Goal: Task Accomplishment & Management: Complete application form

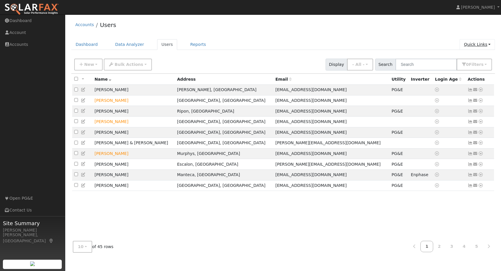
click at [491, 44] on link "Quick Links" at bounding box center [477, 44] width 35 height 11
click at [466, 58] on link "Quick Add" at bounding box center [466, 57] width 59 height 8
click at [491, 43] on link "Quick Links" at bounding box center [477, 44] width 35 height 11
click at [462, 56] on link "Quick Add" at bounding box center [466, 57] width 59 height 8
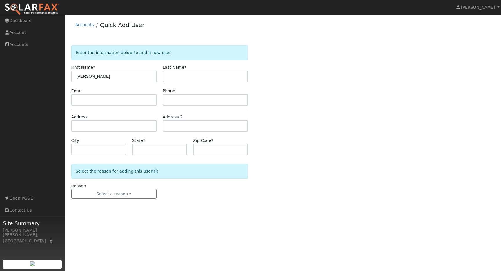
type input "[PERSON_NAME]"
click at [103, 103] on input "text" at bounding box center [113, 100] width 85 height 12
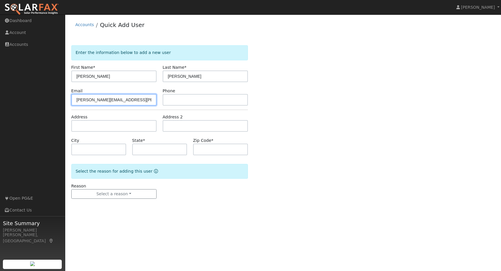
type input "kelley.griest@me.com"
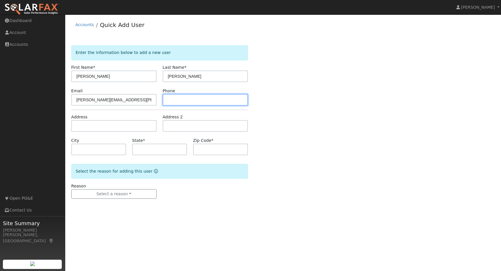
click at [171, 101] on input "text" at bounding box center [205, 100] width 85 height 12
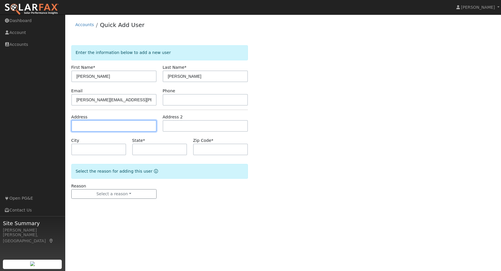
click at [83, 126] on input "text" at bounding box center [113, 126] width 85 height 12
type input "1170 Gold Cliff Rd."
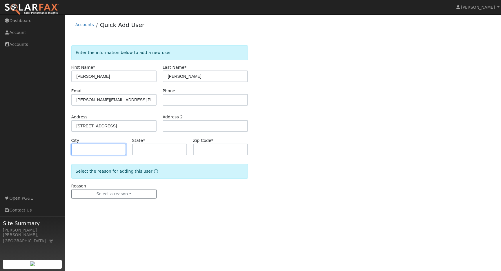
click at [85, 153] on input "text" at bounding box center [98, 150] width 55 height 12
type input "Angels Camp"
click at [143, 150] on input "text" at bounding box center [159, 150] width 55 height 12
type input "CA"
click at [201, 148] on input "text" at bounding box center [220, 150] width 55 height 12
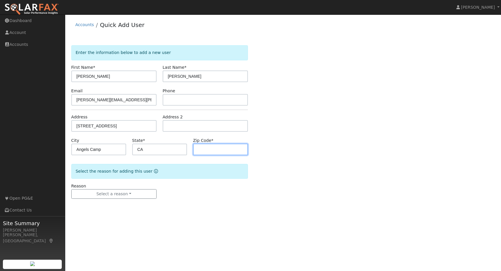
click at [200, 152] on input "text" at bounding box center [220, 150] width 55 height 12
type input "95222"
click at [229, 216] on div "User Profile First name Last name Email Email Notifications No Emails No Emails…" at bounding box center [283, 143] width 436 height 257
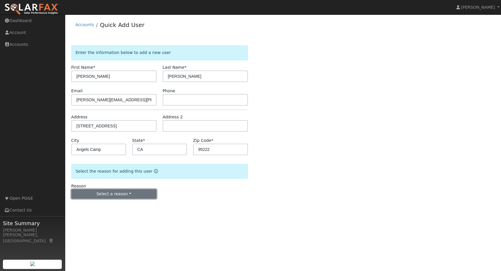
click at [129, 191] on button "Select a reason" at bounding box center [113, 194] width 85 height 10
click at [93, 205] on link "New lead" at bounding box center [104, 206] width 64 height 8
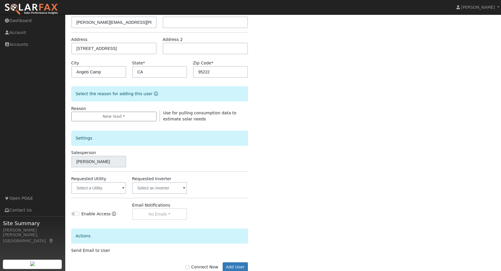
scroll to position [93, 0]
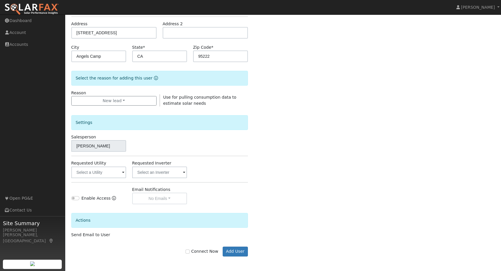
click at [123, 174] on span at bounding box center [123, 172] width 2 height 7
click at [119, 170] on span at bounding box center [119, 172] width 15 height 11
click at [100, 173] on input "text" at bounding box center [98, 173] width 55 height 12
click at [112, 176] on input "pacific" at bounding box center [98, 173] width 55 height 12
type input "p"
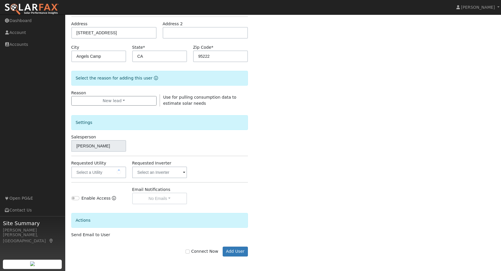
click at [279, 180] on div "Enter the information below to add a new user First Name * Kelley Last Name * G…" at bounding box center [283, 110] width 424 height 316
click at [190, 251] on input "Connect Now" at bounding box center [188, 252] width 4 height 4
checkbox input "true"
click at [237, 250] on button "Add User" at bounding box center [235, 252] width 25 height 10
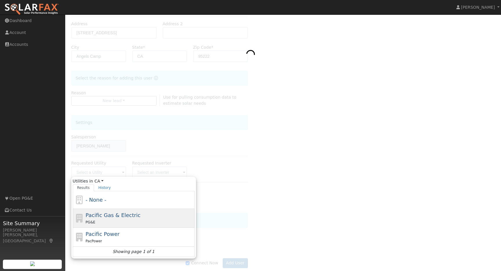
click at [107, 220] on div "PG&E" at bounding box center [140, 222] width 108 height 6
type input "Pacific Gas & Electric"
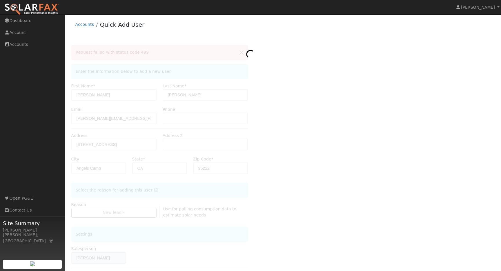
scroll to position [0, 0]
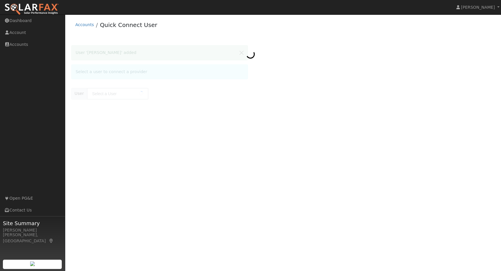
type input "[PERSON_NAME]"
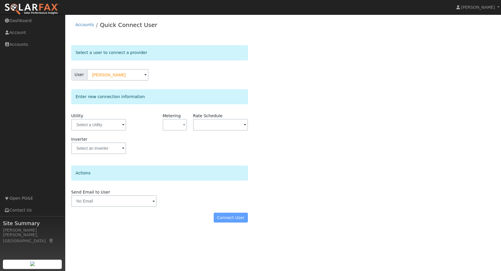
click at [244, 74] on div "User [PERSON_NAME]" at bounding box center [159, 75] width 177 height 12
click at [119, 127] on input "text" at bounding box center [98, 125] width 55 height 12
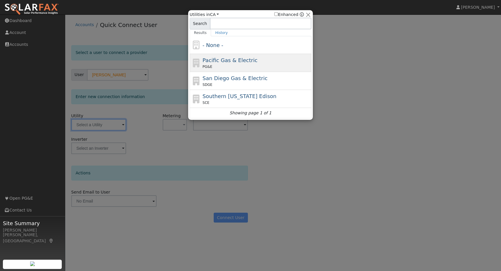
click at [230, 62] on span "Pacific Gas & Electric" at bounding box center [230, 60] width 55 height 6
type input "PG&E"
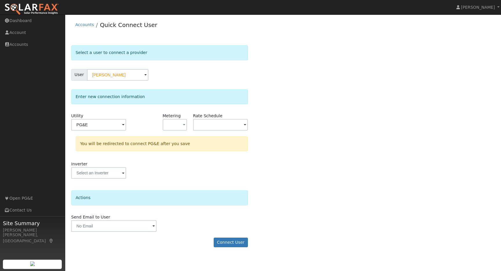
click at [325, 123] on div "Select a user to connect a provider User [PERSON_NAME] Account Default Account …" at bounding box center [283, 149] width 424 height 208
click at [225, 242] on button "Connect User" at bounding box center [231, 243] width 34 height 10
